Goal: Information Seeking & Learning: Learn about a topic

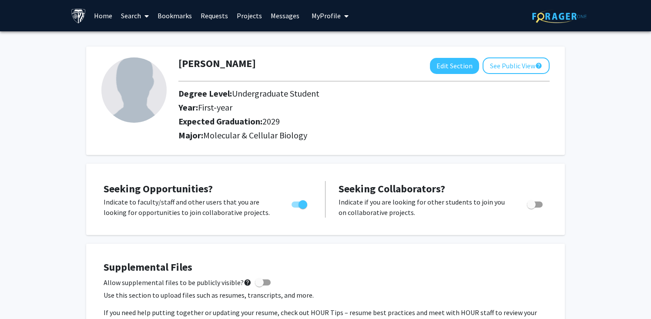
click at [147, 18] on icon at bounding box center [146, 16] width 4 height 7
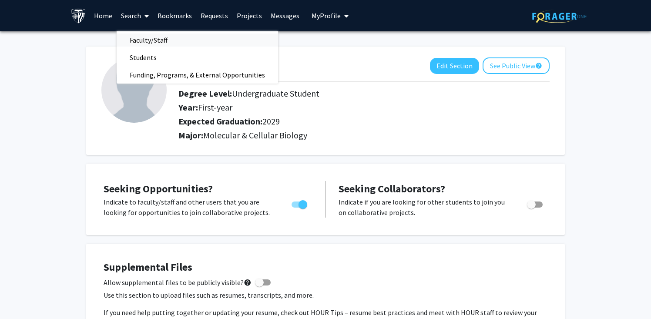
click at [135, 41] on span "Faculty/Staff" at bounding box center [149, 39] width 64 height 17
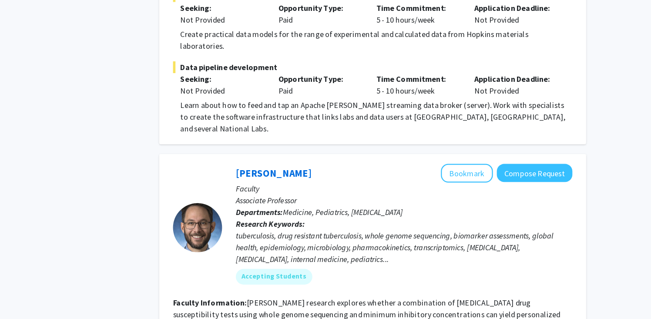
scroll to position [3680, 0]
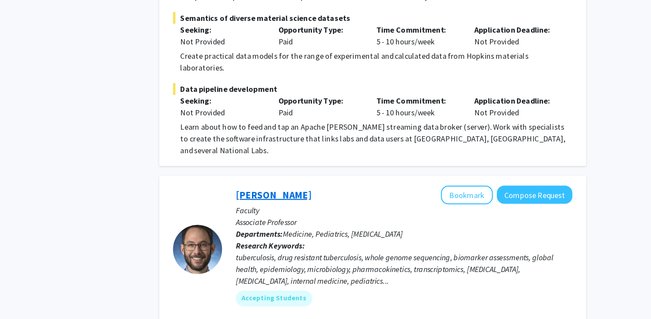
click at [315, 167] on link "[PERSON_NAME]" at bounding box center [302, 172] width 67 height 11
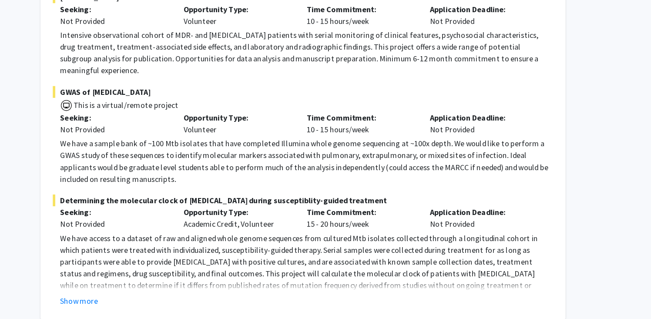
scroll to position [157, 0]
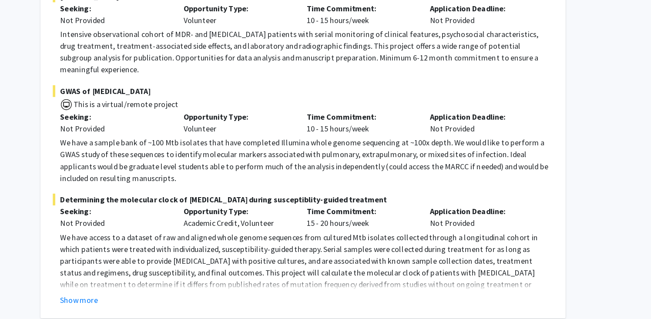
click at [144, 297] on div "Show more" at bounding box center [328, 302] width 437 height 10
click at [137, 297] on button "Show more" at bounding box center [126, 302] width 33 height 10
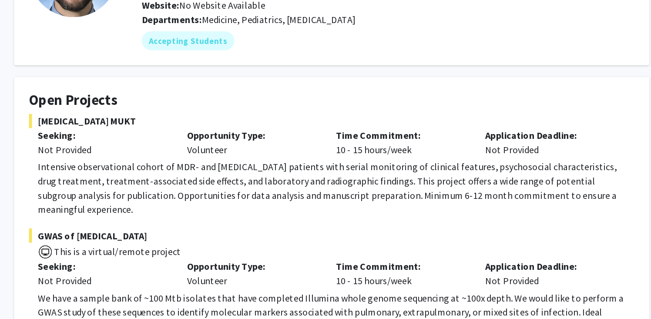
scroll to position [100, 0]
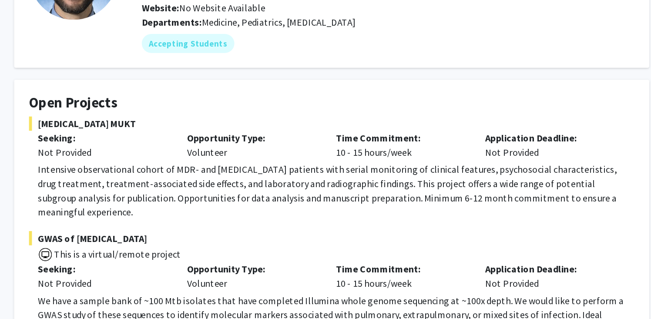
click at [264, 130] on p "Intensive observational cohort of MDR- and [MEDICAL_DATA] patients with serial …" at bounding box center [328, 140] width 437 height 42
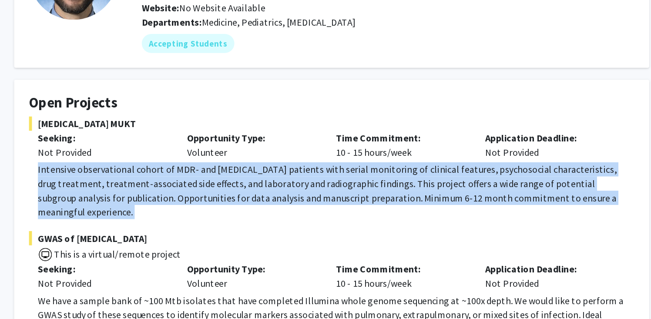
click at [264, 130] on p "Intensive observational cohort of MDR- and [MEDICAL_DATA] patients with serial …" at bounding box center [328, 140] width 437 height 42
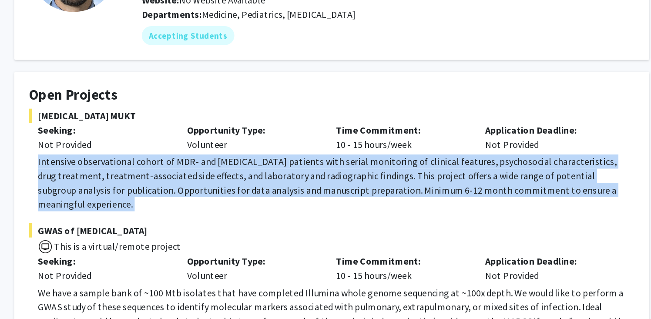
scroll to position [104, 0]
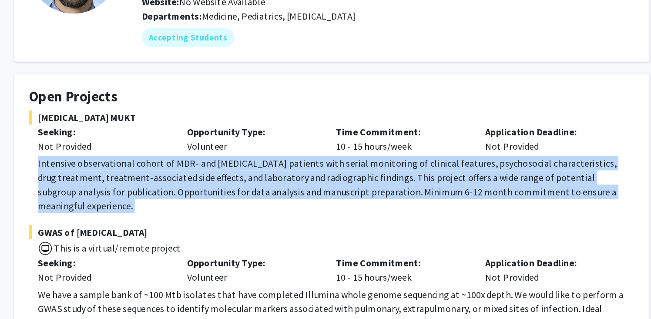
click at [264, 130] on p "Intensive observational cohort of MDR- and [MEDICAL_DATA] patients with serial …" at bounding box center [328, 135] width 437 height 42
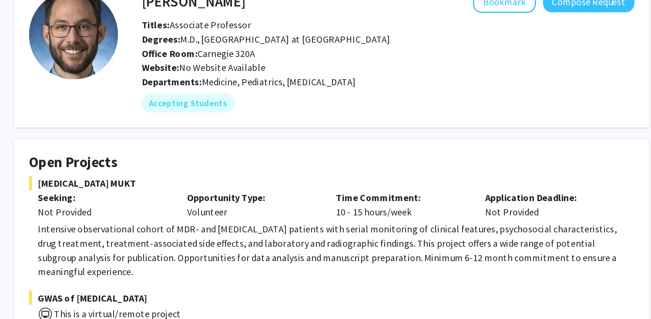
scroll to position [49, 0]
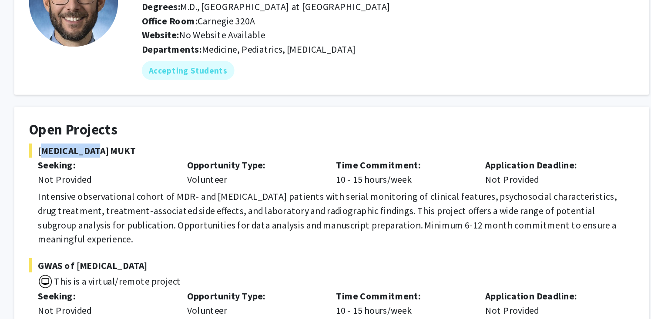
drag, startPoint x: 110, startPoint y: 142, endPoint x: 157, endPoint y: 140, distance: 46.6
click at [157, 140] on span "[MEDICAL_DATA] MUKT" at bounding box center [326, 141] width 444 height 10
copy span "[MEDICAL_DATA] MUKT"
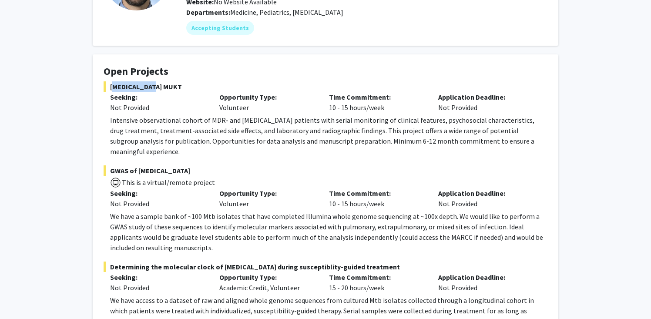
scroll to position [104, 0]
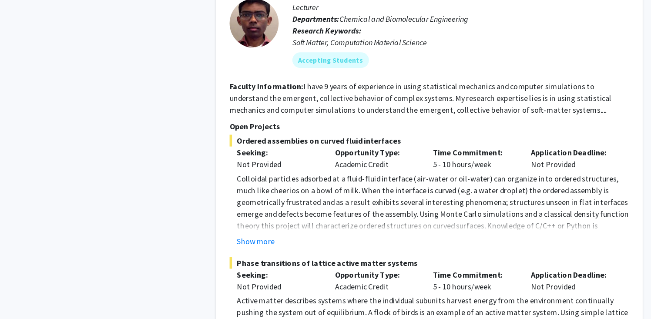
scroll to position [4327, 0]
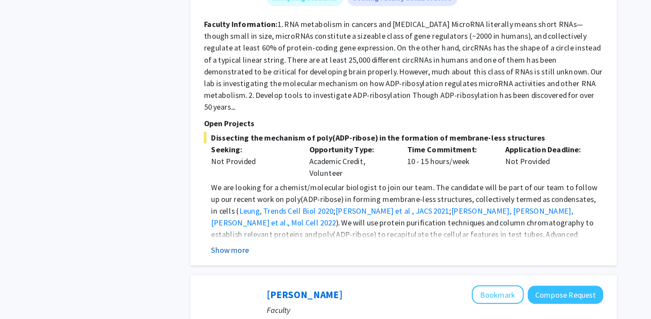
scroll to position [1896, 0]
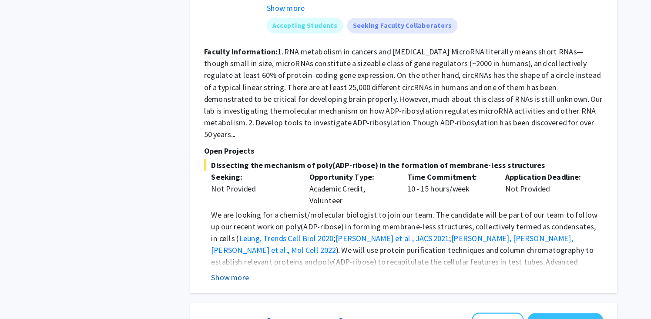
click at [244, 253] on button "Show more" at bounding box center [236, 258] width 33 height 10
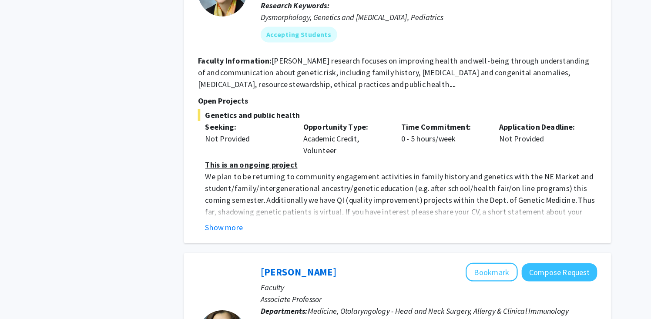
scroll to position [2559, 0]
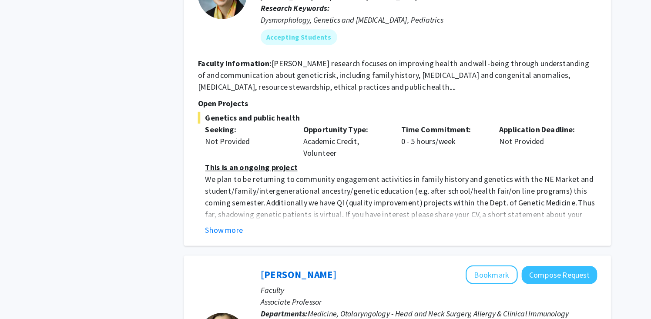
click at [239, 181] on div "[PERSON_NAME] Bookmark Compose Request Faculty Professor Departments: Pediatric…" at bounding box center [390, 109] width 378 height 283
click at [237, 232] on button "Show more" at bounding box center [236, 237] width 33 height 10
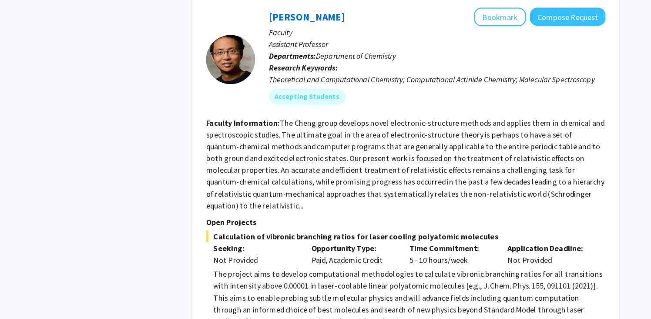
scroll to position [3216, 0]
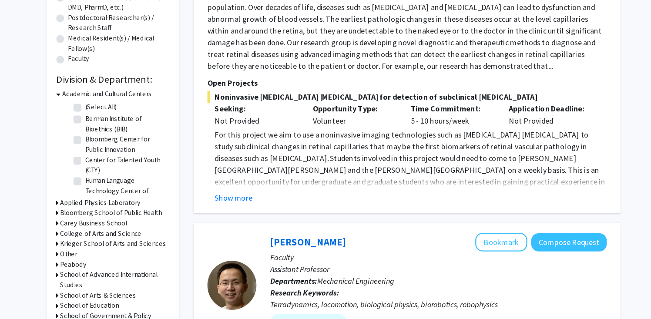
scroll to position [169, 0]
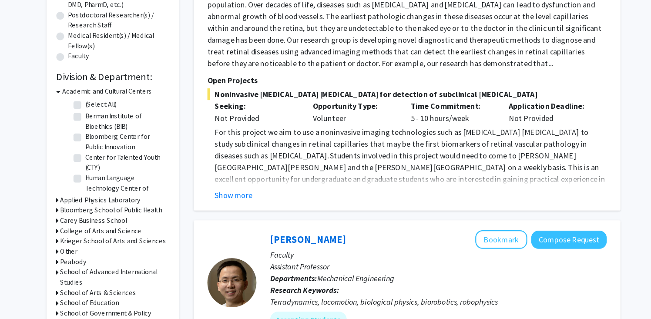
click at [238, 210] on fg-read-more "For this project we aim to use a noninvasive imaging technologies such as [MEDI…" at bounding box center [391, 181] width 354 height 66
click at [240, 214] on button "Show more" at bounding box center [236, 209] width 33 height 10
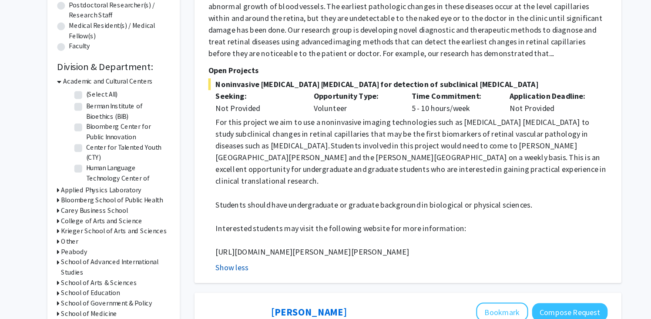
scroll to position [178, 0]
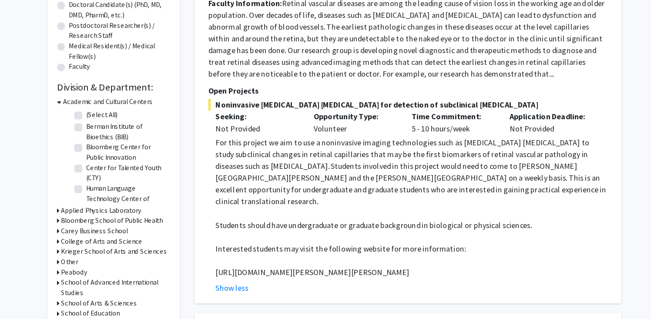
drag, startPoint x: 222, startPoint y: 257, endPoint x: 389, endPoint y: 258, distance: 167.4
click at [389, 258] on p "[URL][DOMAIN_NAME][PERSON_NAME][PERSON_NAME]" at bounding box center [393, 259] width 347 height 10
click at [234, 254] on p "[URL][DOMAIN_NAME][PERSON_NAME][PERSON_NAME]" at bounding box center [393, 259] width 347 height 10
drag, startPoint x: 219, startPoint y: 259, endPoint x: 434, endPoint y: 258, distance: 215.7
click at [436, 258] on fg-read-more "For this project we aim to use a noninvasive imaging technologies such as [MEDI…" at bounding box center [391, 208] width 354 height 139
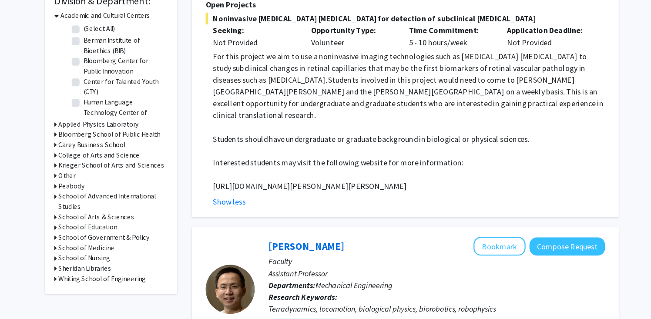
scroll to position [271, 0]
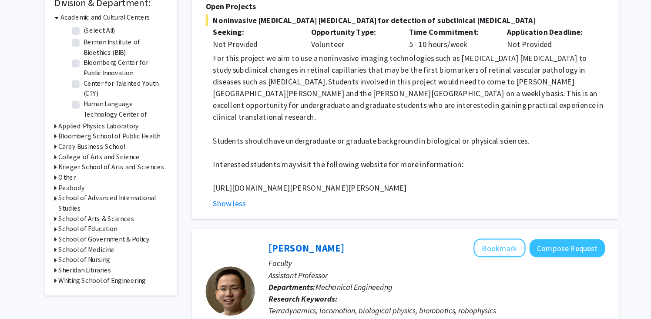
drag, startPoint x: 220, startPoint y: 165, endPoint x: 443, endPoint y: 163, distance: 222.7
click at [443, 163] on p "[URL][DOMAIN_NAME][PERSON_NAME][PERSON_NAME]" at bounding box center [393, 166] width 347 height 10
copy p "[URL][DOMAIN_NAME][PERSON_NAME][PERSON_NAME]"
